Goal: Book appointment/travel/reservation

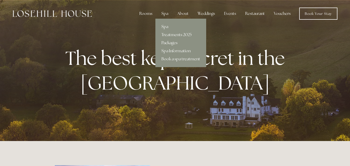
click at [172, 41] on link "Packages" at bounding box center [181, 43] width 51 height 8
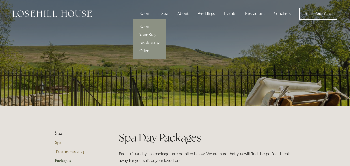
click at [149, 26] on link "Rooms" at bounding box center [149, 27] width 32 height 8
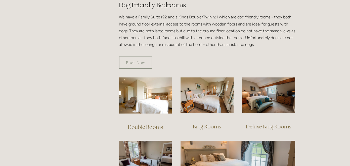
scroll to position [300, 0]
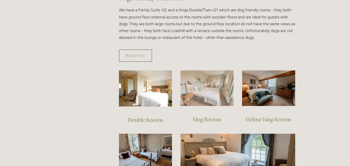
click at [221, 93] on img at bounding box center [207, 87] width 53 height 35
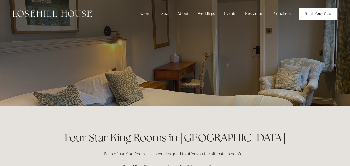
click at [314, 16] on link "Book Your Stay" at bounding box center [318, 14] width 38 height 12
